Goal: Transaction & Acquisition: Obtain resource

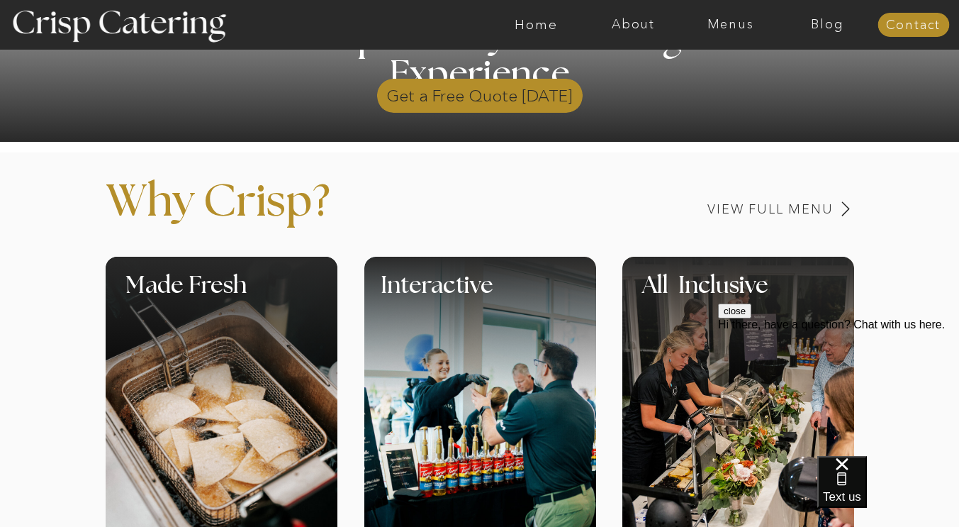
click at [506, 99] on p "Get a Free Quote Today" at bounding box center [480, 92] width 206 height 41
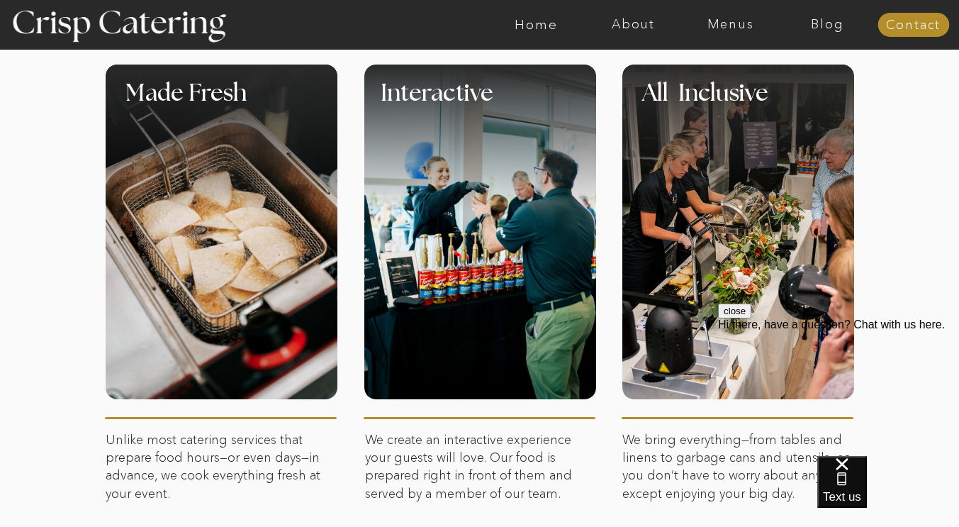
scroll to position [629, 0]
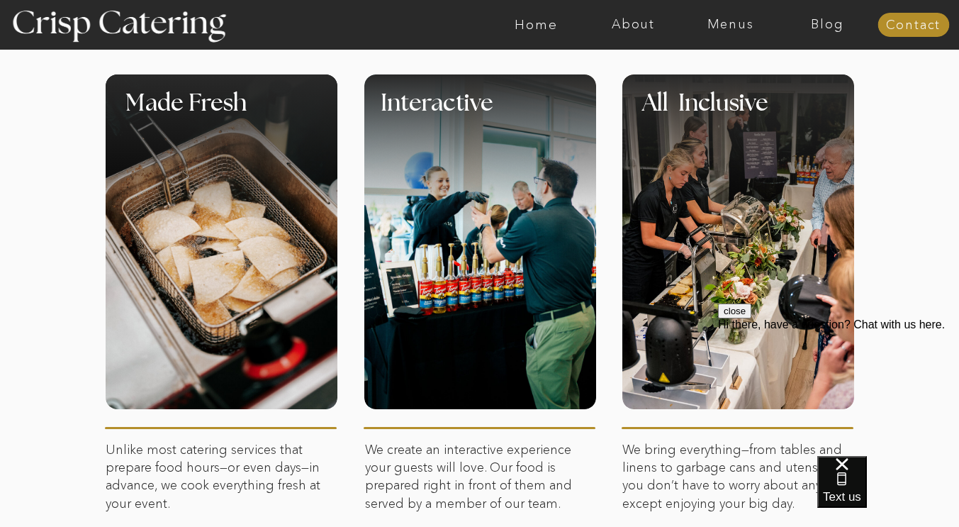
click at [694, 133] on h1 "All Inclusive" at bounding box center [769, 113] width 255 height 42
click at [686, 100] on h1 "All Inclusive" at bounding box center [769, 113] width 255 height 42
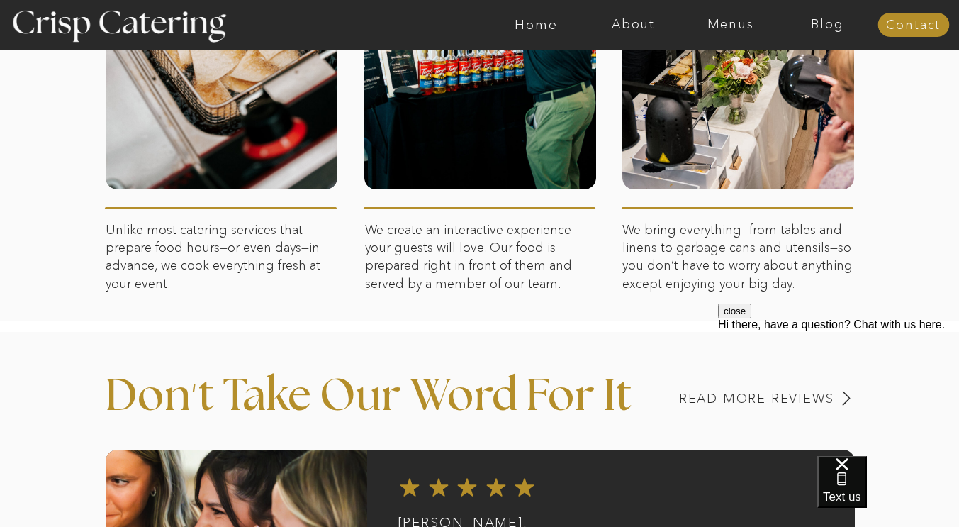
scroll to position [852, 0]
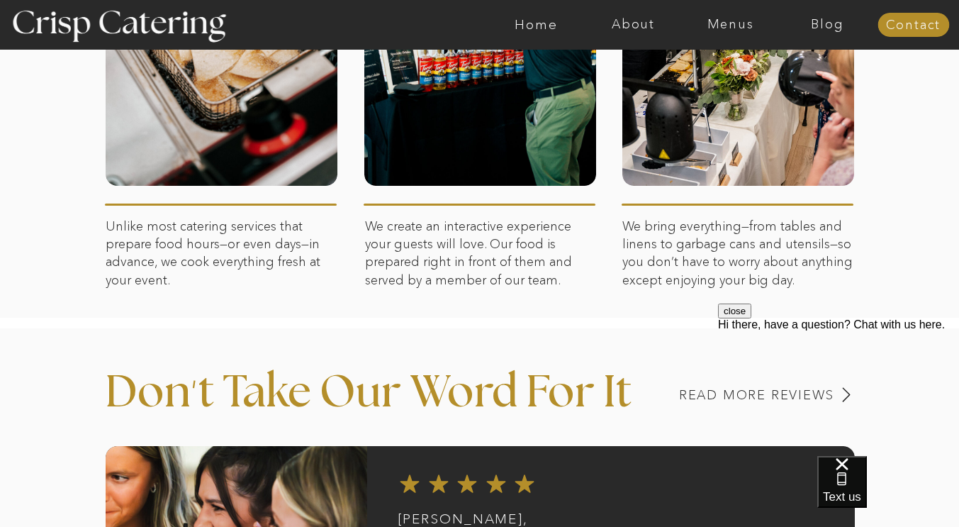
click at [691, 238] on p "We bring everything—from tables and linens to garbage cans and utensils—so you …" at bounding box center [739, 287] width 232 height 138
click at [703, 143] on div at bounding box center [739, 18] width 232 height 335
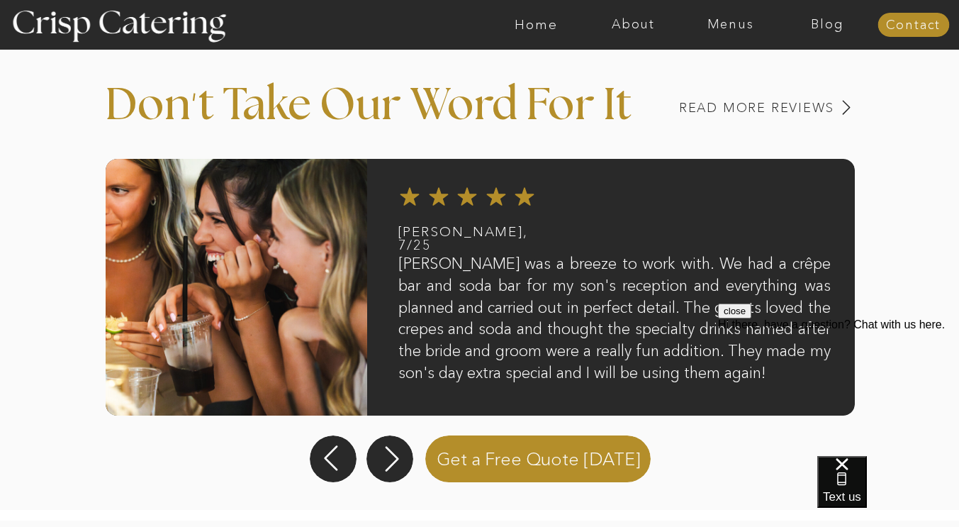
scroll to position [1147, 0]
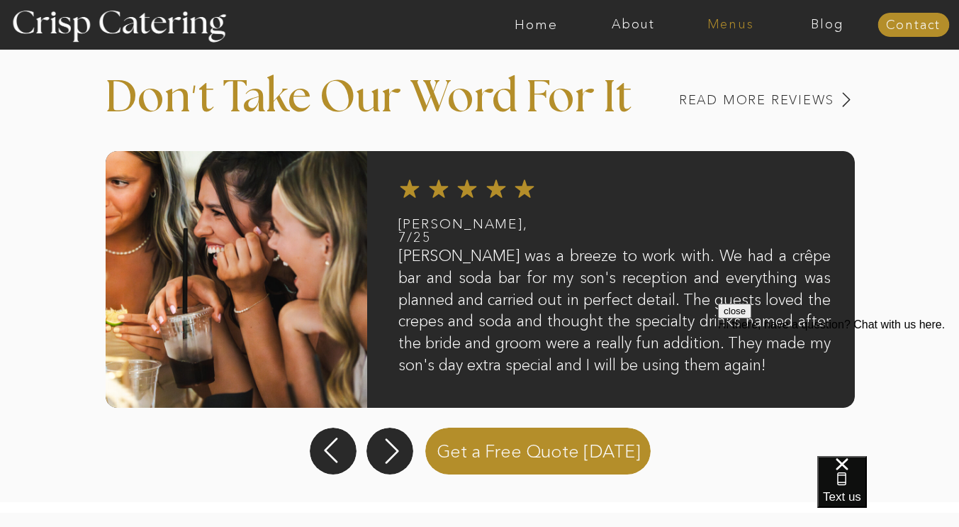
click at [720, 26] on nav "Menus" at bounding box center [730, 25] width 97 height 14
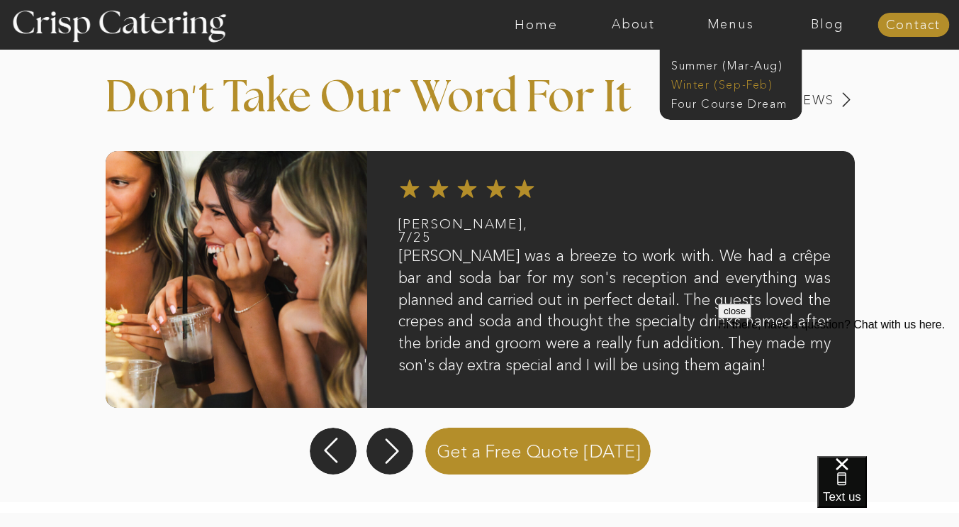
click at [701, 83] on nav "Winter (Sep-Feb)" at bounding box center [730, 83] width 116 height 13
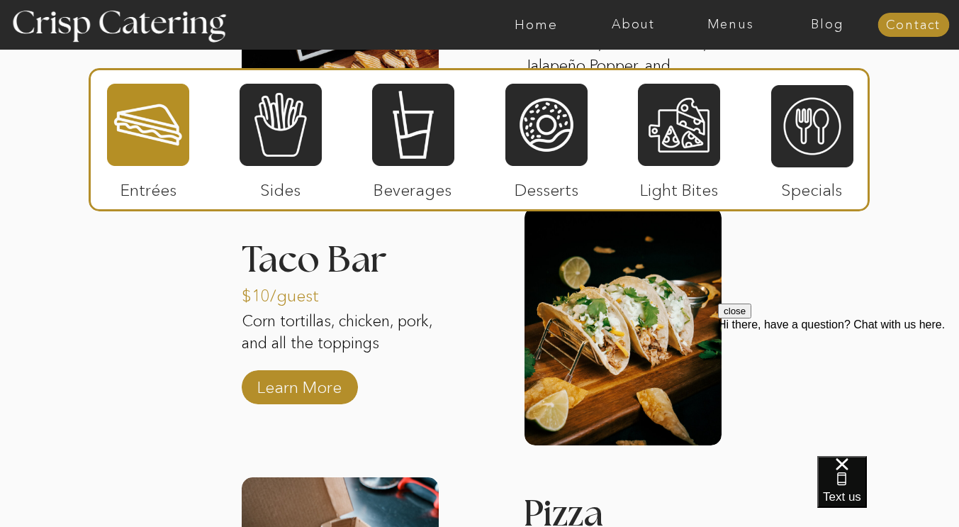
scroll to position [2039, 0]
click at [301, 394] on p "Learn More" at bounding box center [299, 384] width 94 height 41
